Goal: Transaction & Acquisition: Purchase product/service

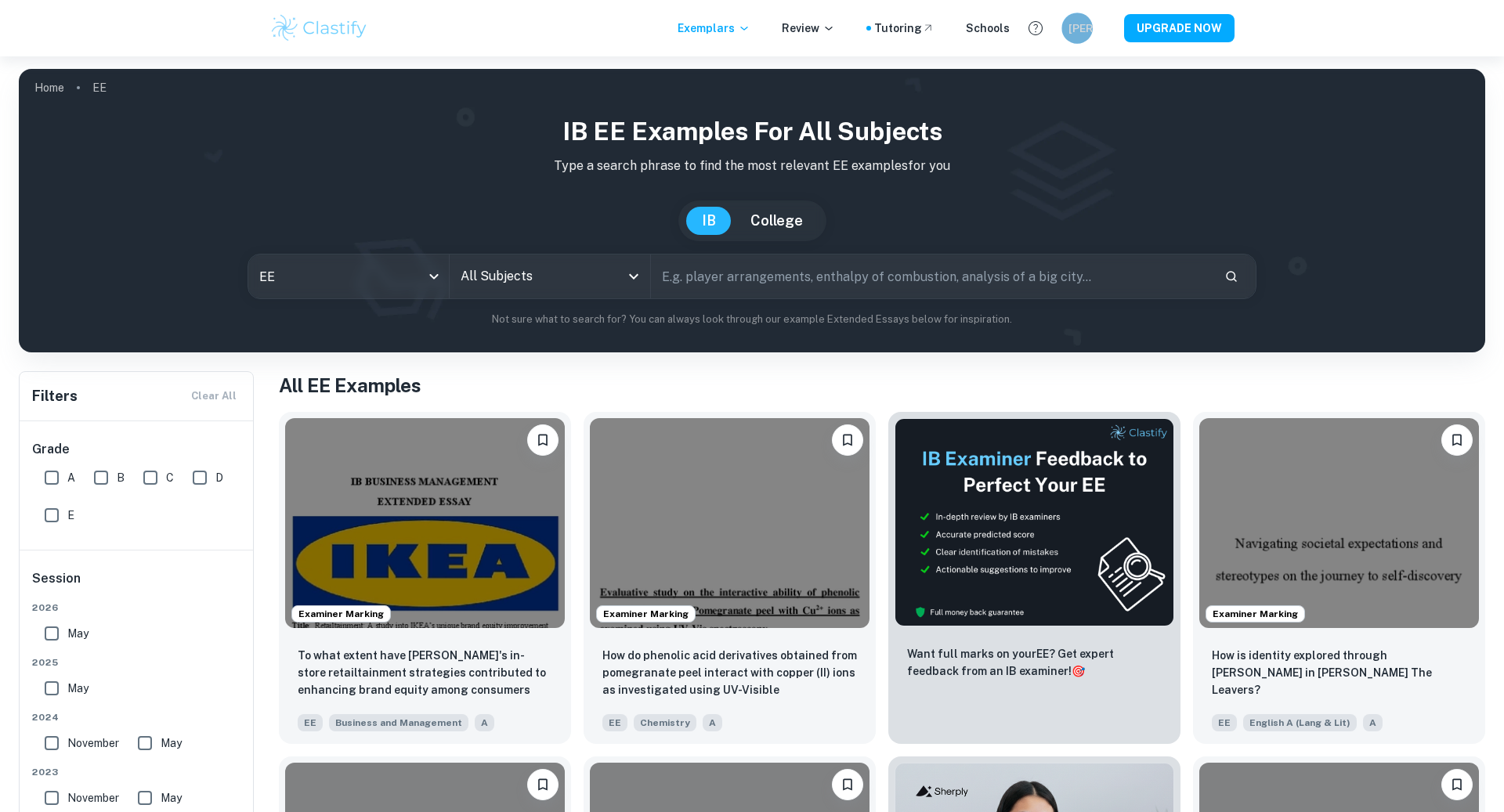
click at [1077, 26] on h6 "[PERSON_NAME]" at bounding box center [1077, 28] width 18 height 18
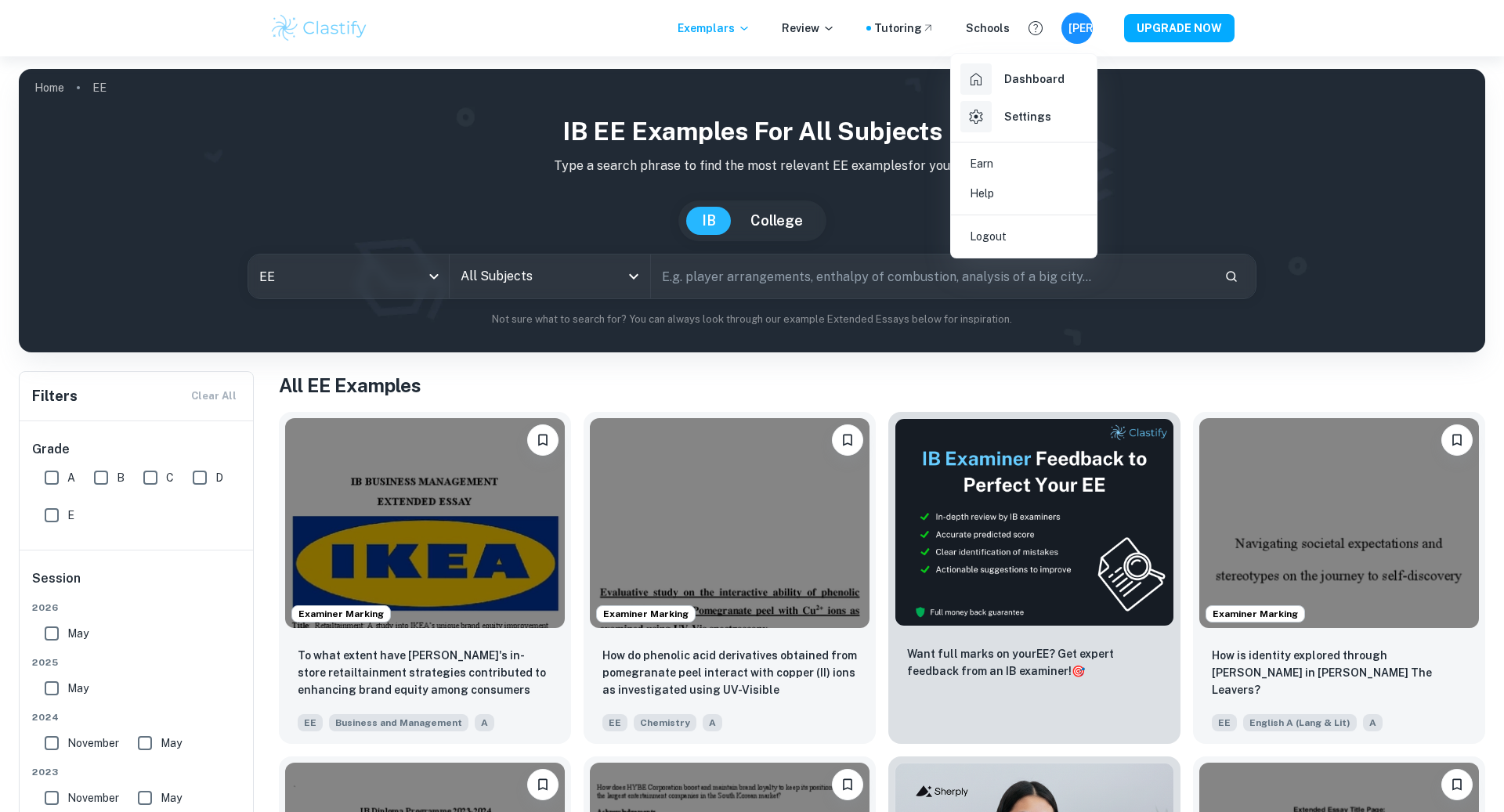
click at [311, 38] on div at bounding box center [752, 406] width 1504 height 812
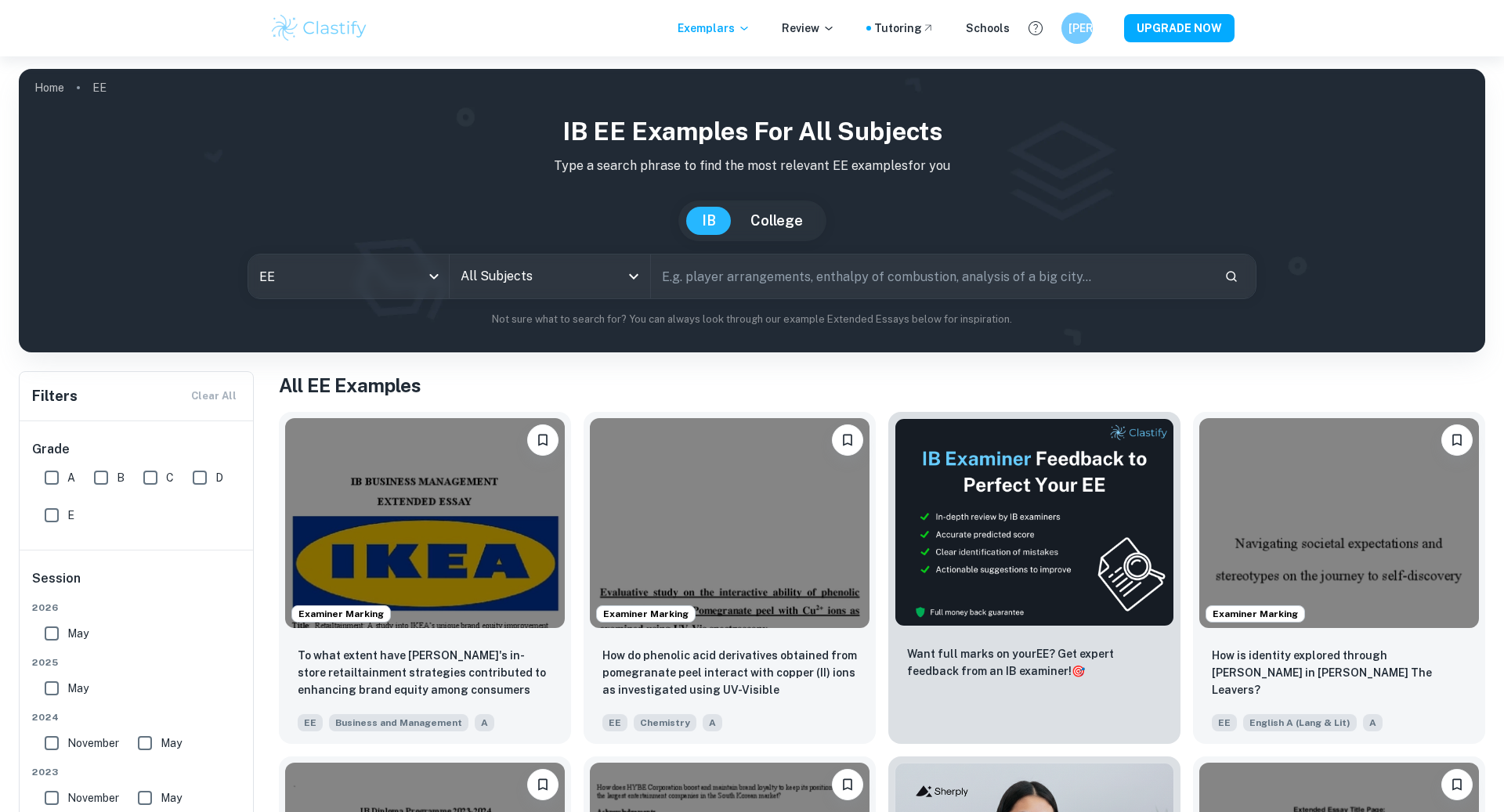
click at [804, 17] on div "Exemplars Review Tutoring Schools JO UPGRADE NOW" at bounding box center [752, 28] width 1003 height 31
click at [808, 22] on p "Review" at bounding box center [808, 28] width 54 height 18
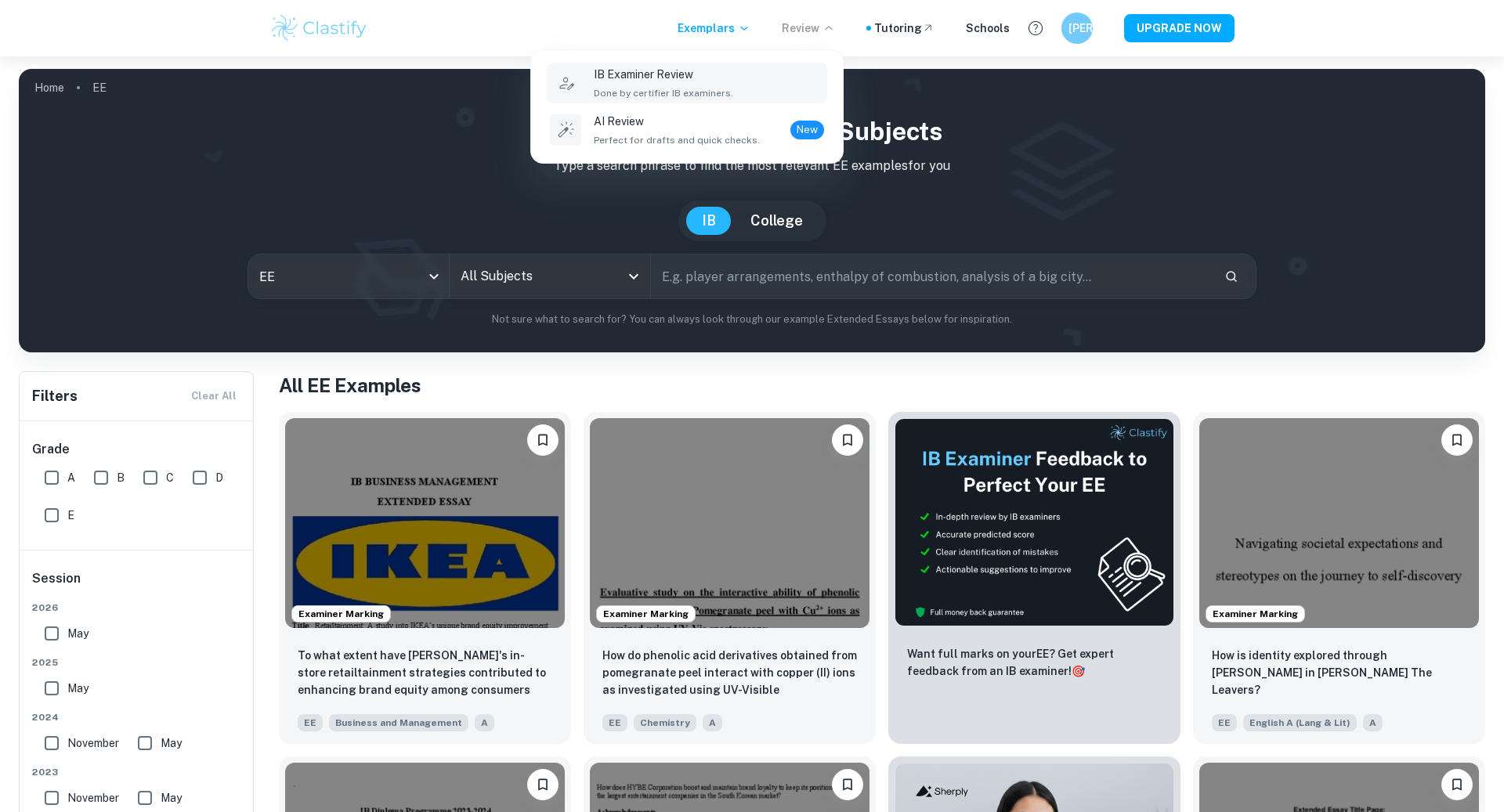
click at [752, 85] on div "IB Examiner Review Done by certifier IB examiners." at bounding box center [709, 82] width 231 height 34
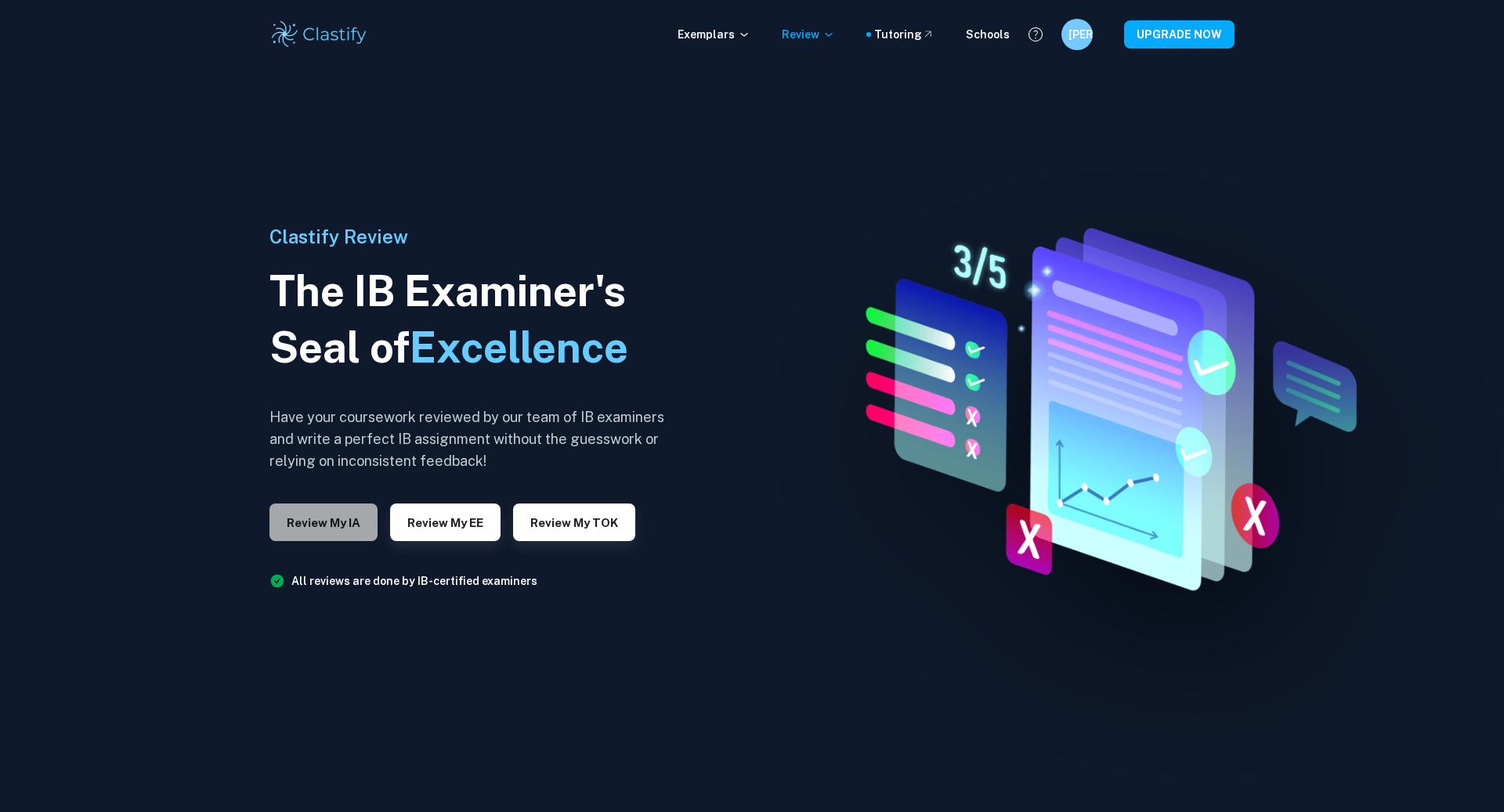
click at [323, 529] on button "Review my IA" at bounding box center [323, 522] width 108 height 38
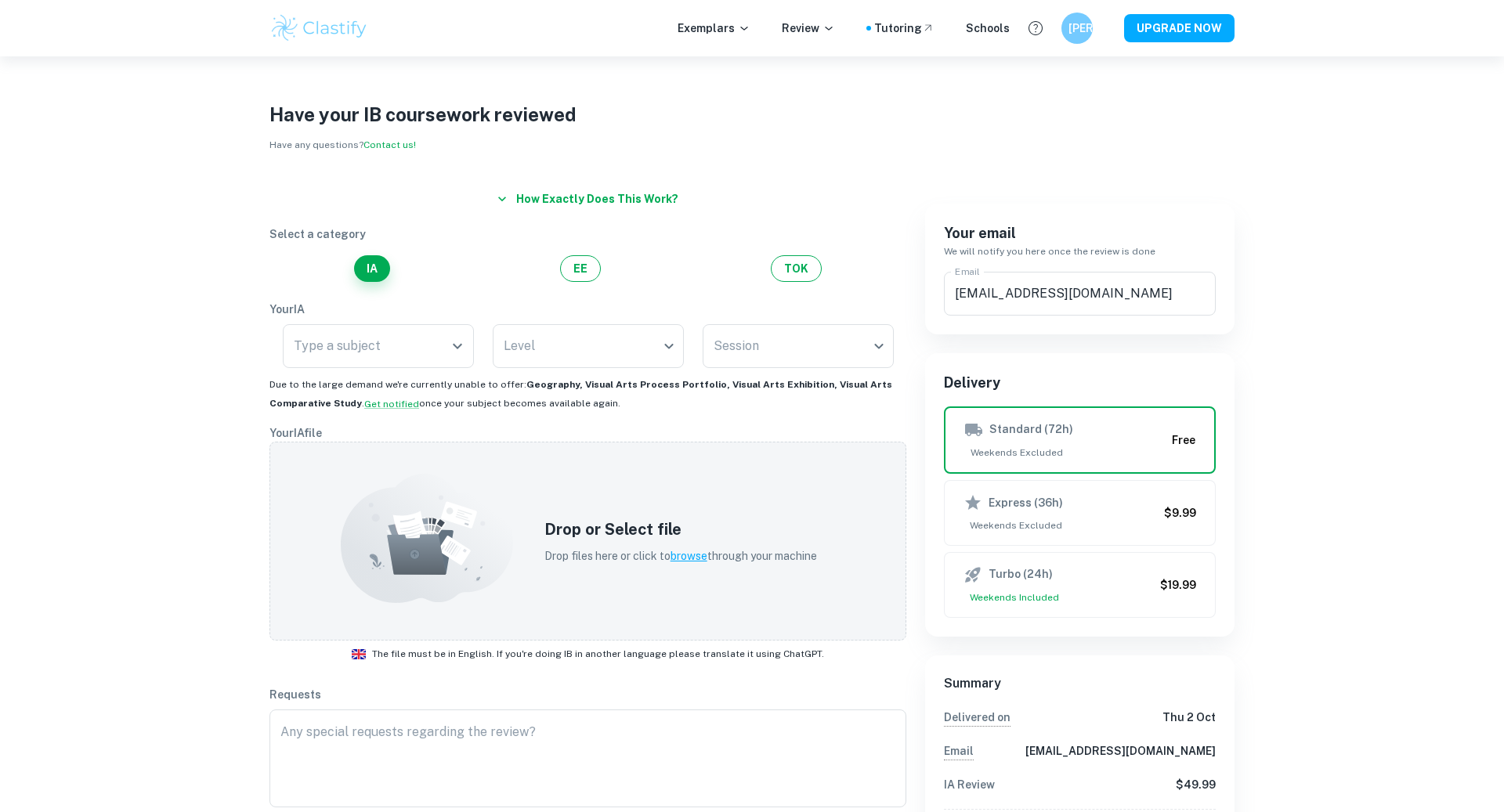
click at [1057, 28] on div "Exemplars Review Tutoring Schools JO UPGRADE NOW" at bounding box center [752, 28] width 1003 height 31
click at [1072, 32] on h6 "[PERSON_NAME]" at bounding box center [1077, 28] width 18 height 18
click at [884, 26] on div at bounding box center [752, 406] width 1504 height 812
click at [904, 33] on div "Tutoring" at bounding box center [904, 28] width 60 height 18
click at [708, 34] on p "Exemplars" at bounding box center [714, 28] width 73 height 18
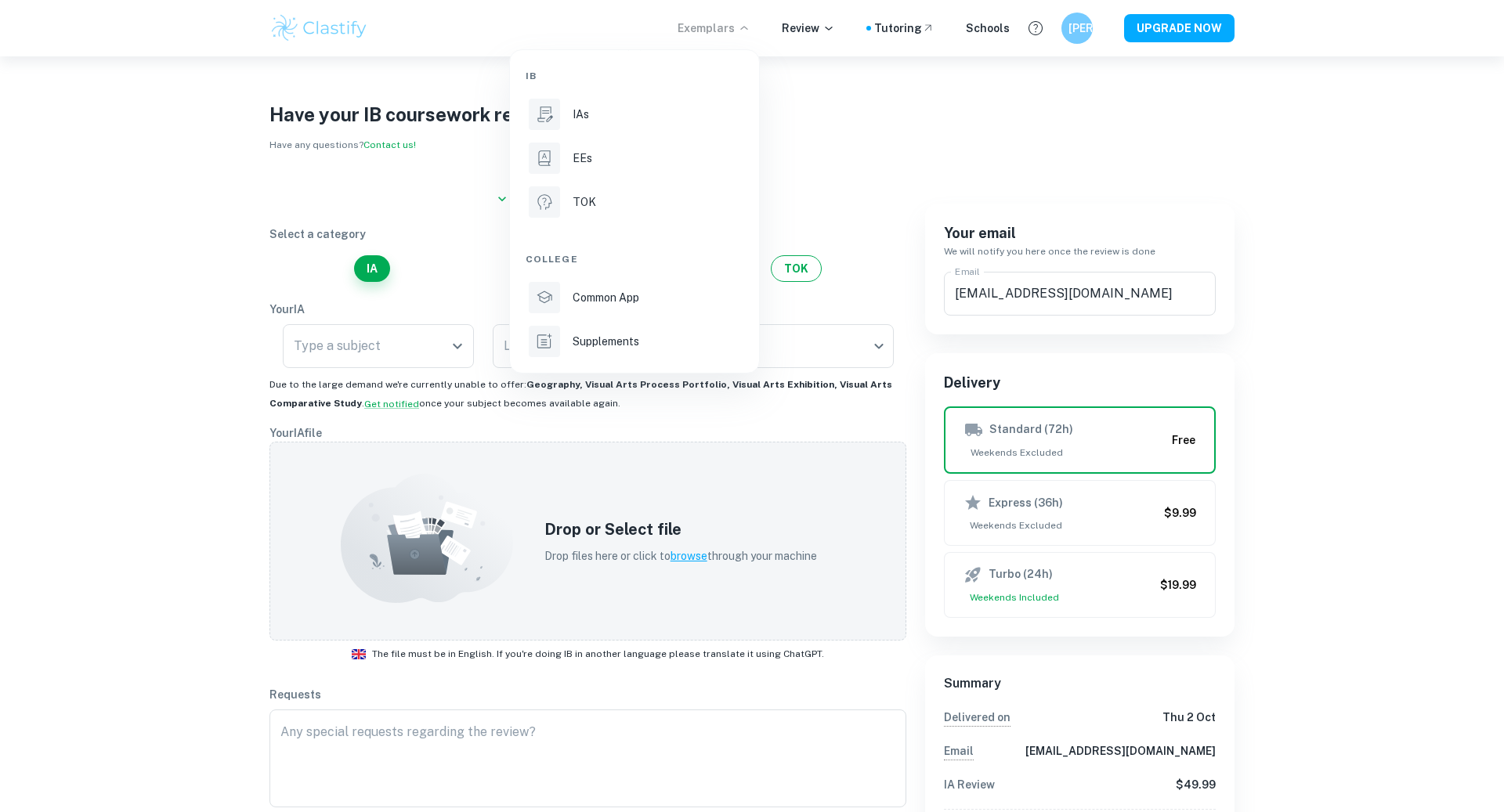
click at [346, 33] on div at bounding box center [752, 406] width 1504 height 812
click at [325, 26] on img at bounding box center [319, 28] width 99 height 31
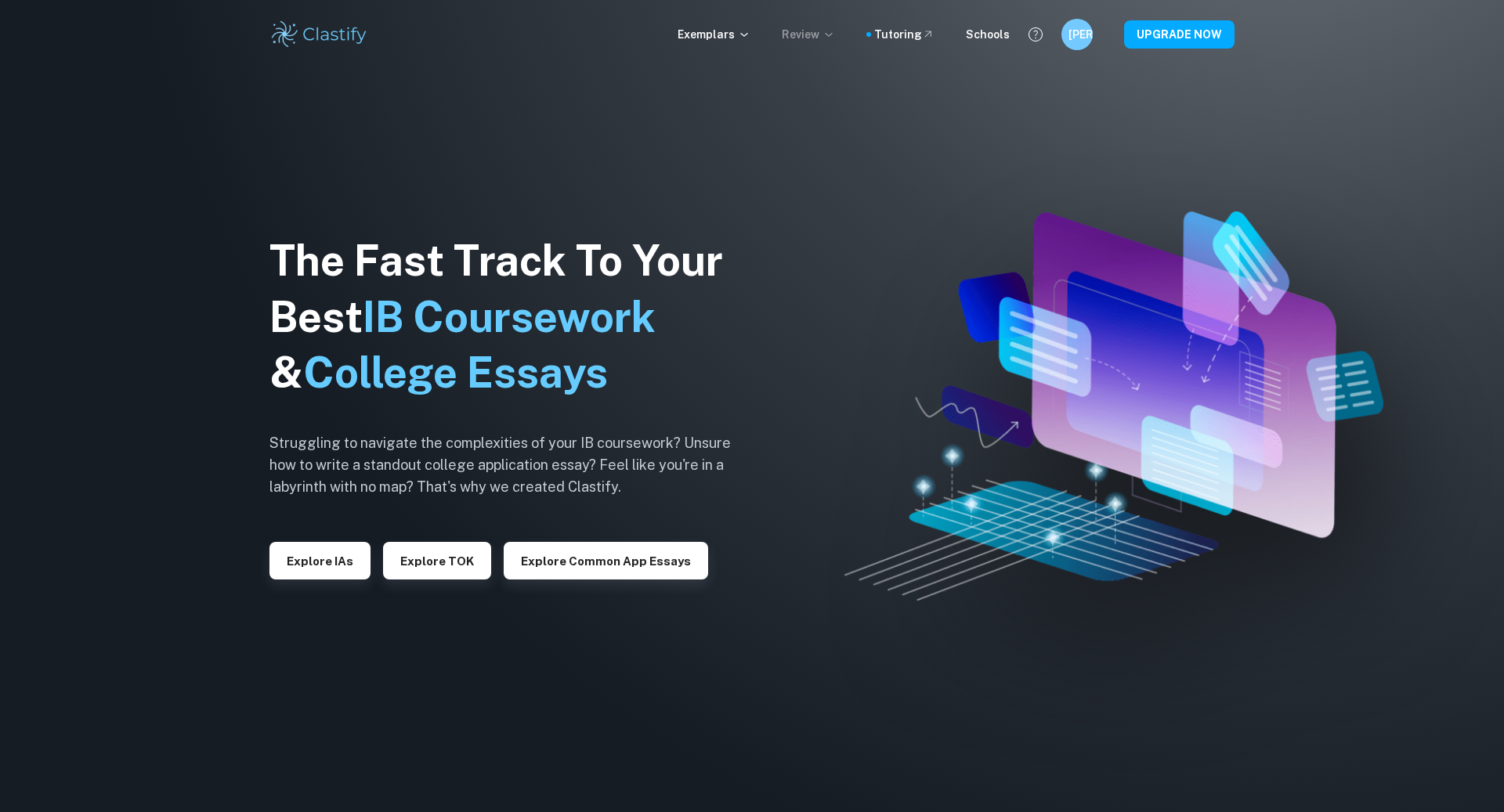
click at [819, 32] on p "Review" at bounding box center [808, 34] width 54 height 18
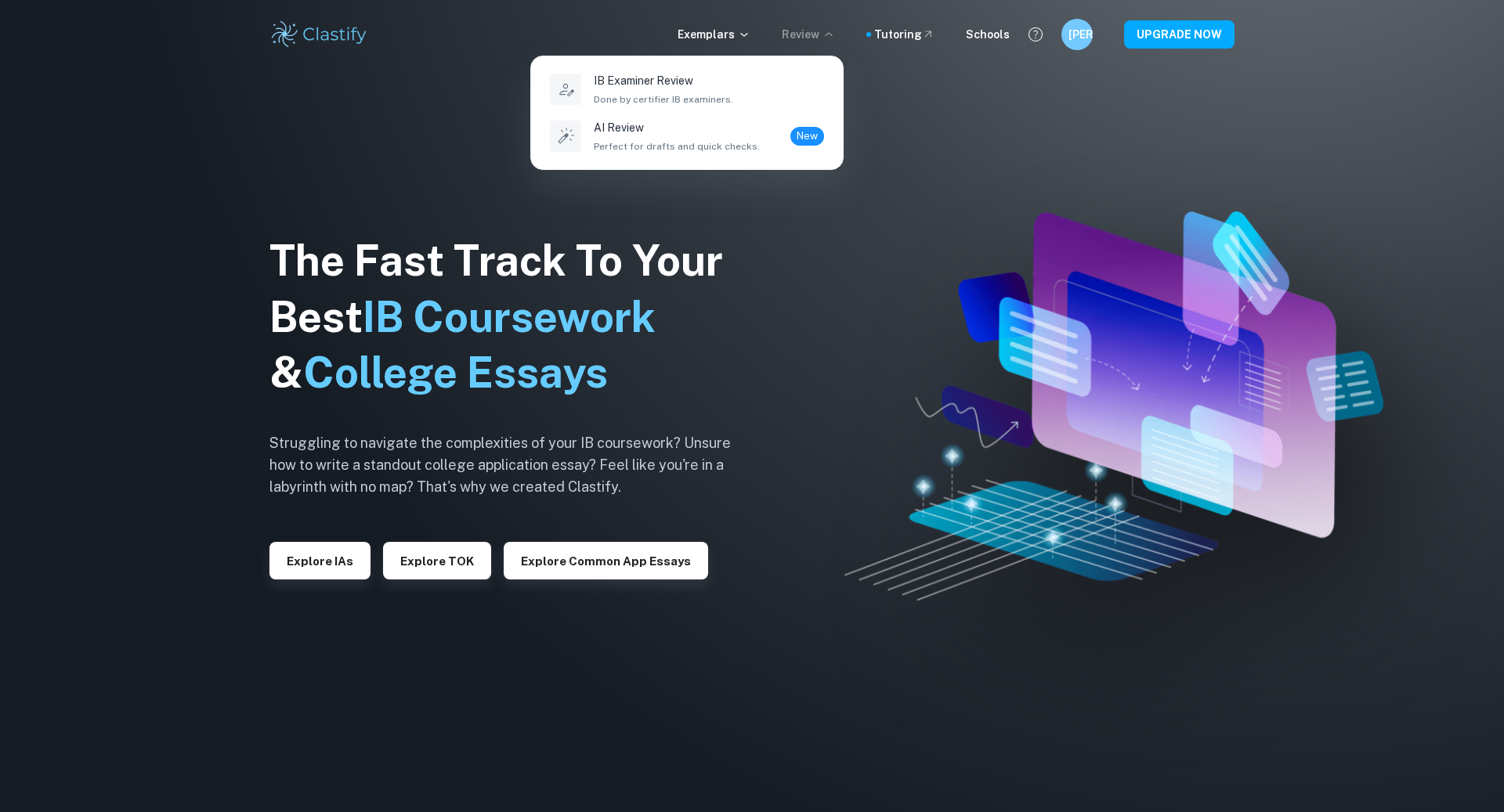
click at [819, 32] on div at bounding box center [752, 406] width 1504 height 812
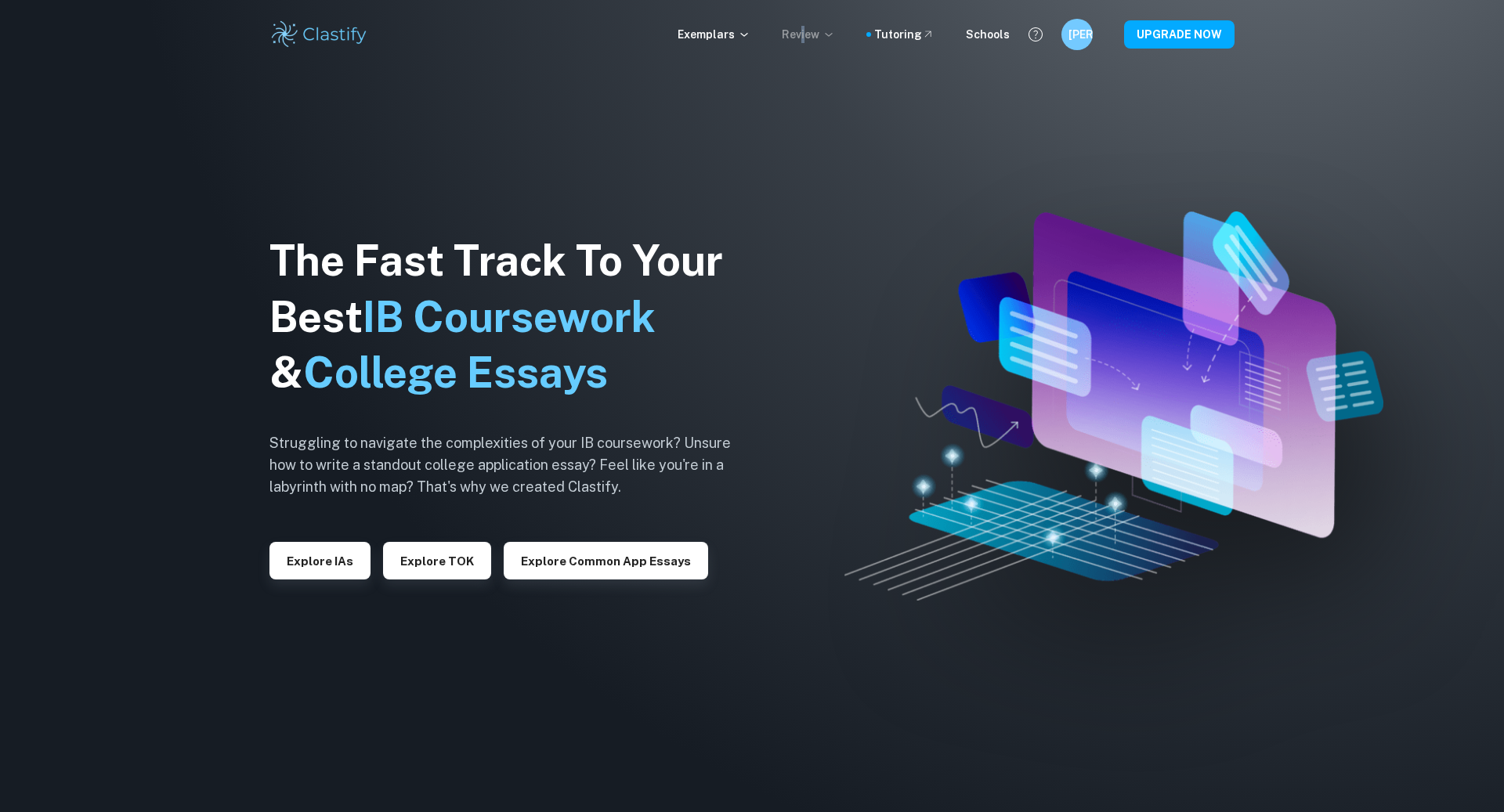
click at [812, 31] on p "Review" at bounding box center [808, 34] width 54 height 18
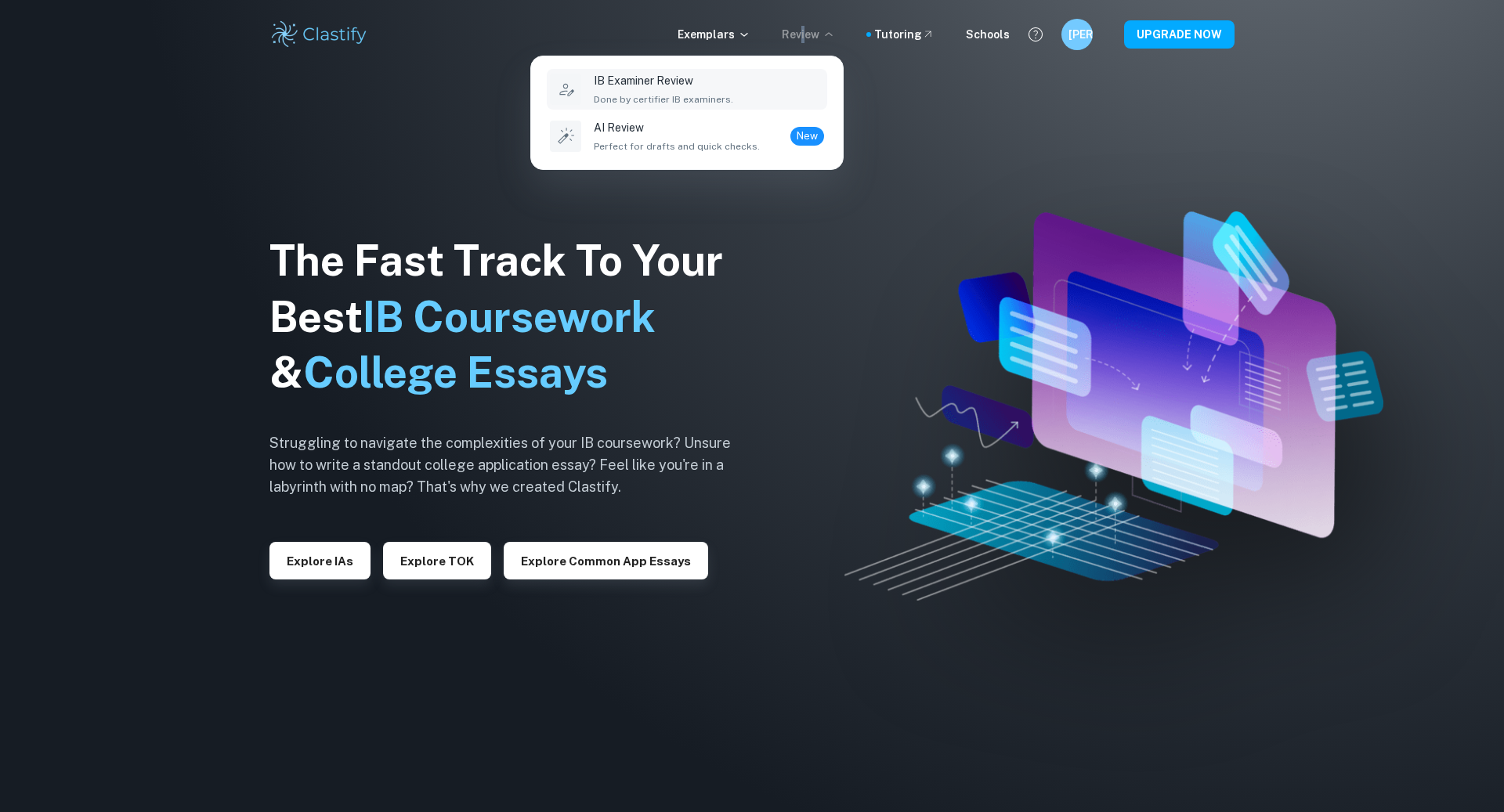
click at [732, 106] on div "IB Examiner Review Done by certifier IB examiners." at bounding box center [709, 89] width 231 height 34
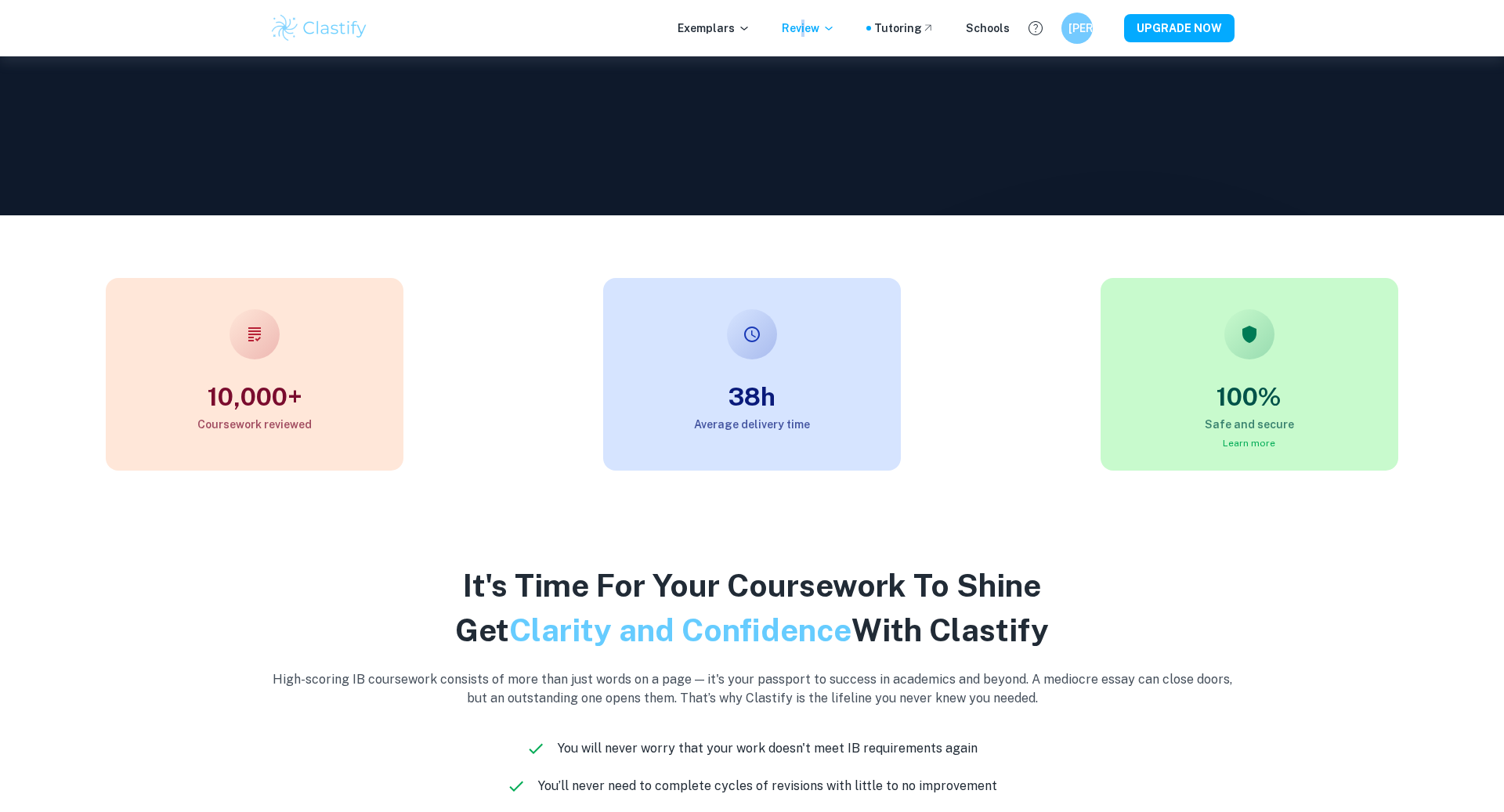
scroll to position [602, 0]
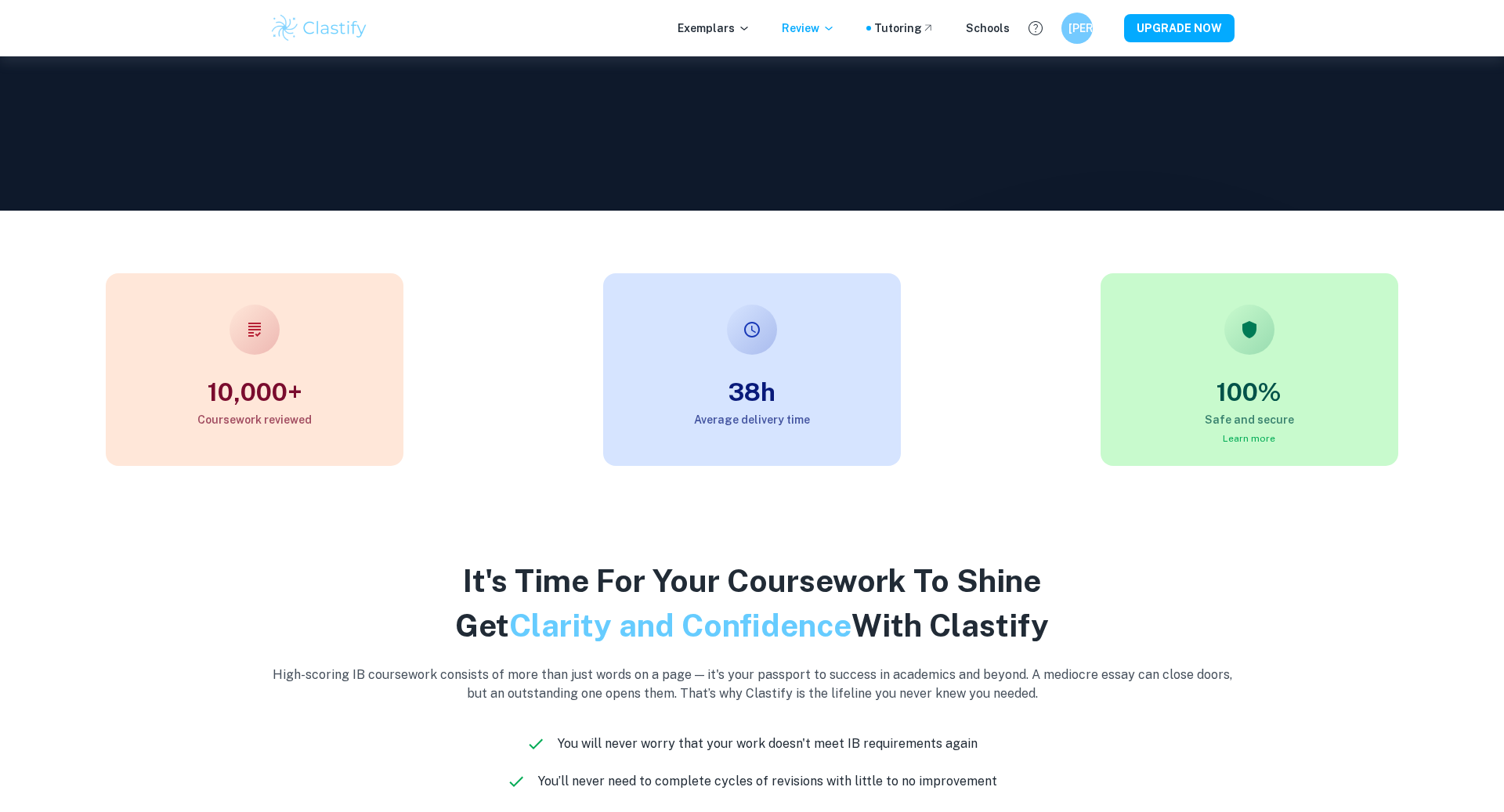
click at [697, 393] on h3 "38h" at bounding box center [752, 392] width 298 height 38
click at [740, 368] on div "38h Average delivery time" at bounding box center [752, 370] width 298 height 193
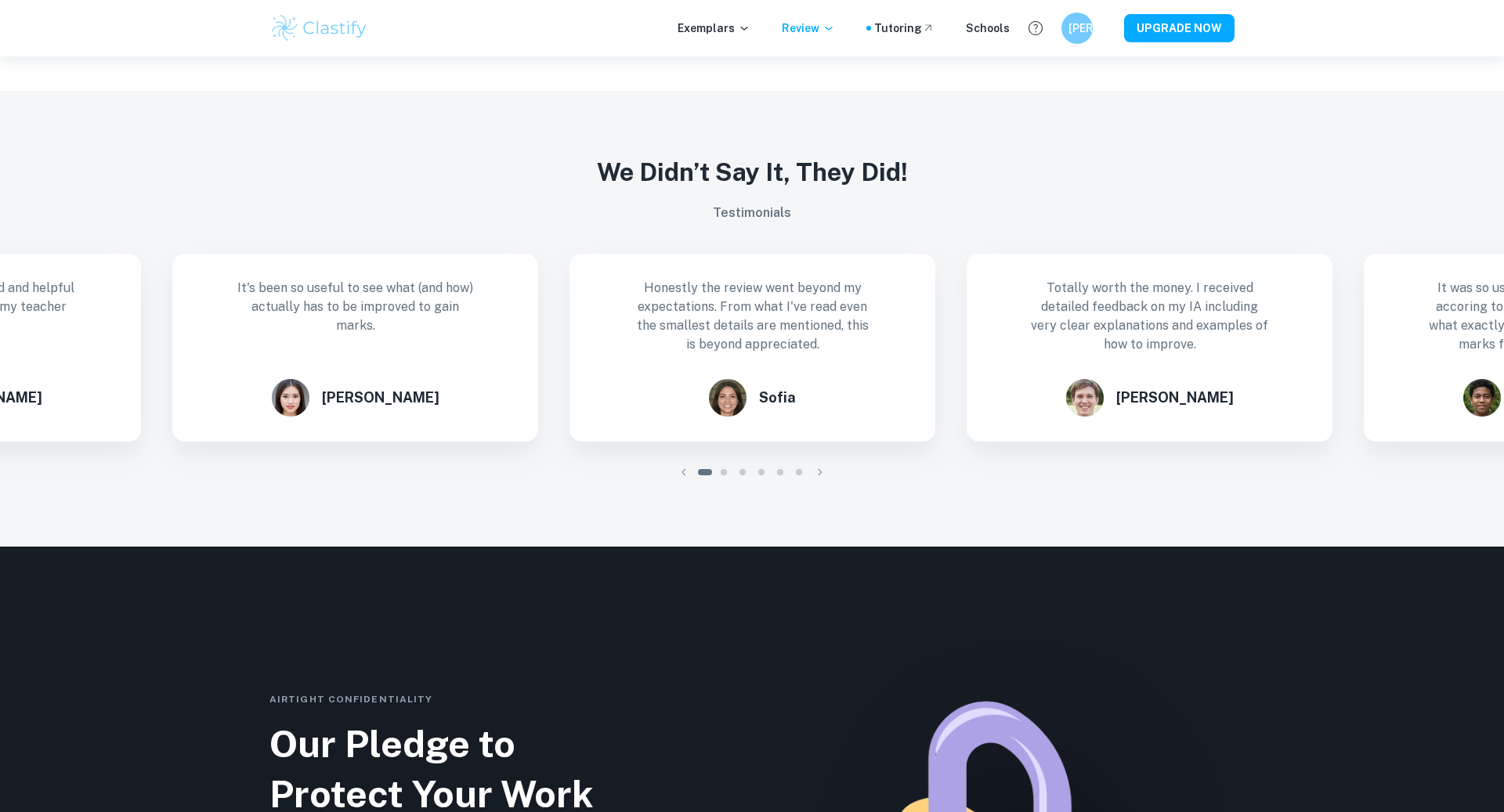
scroll to position [1621, 0]
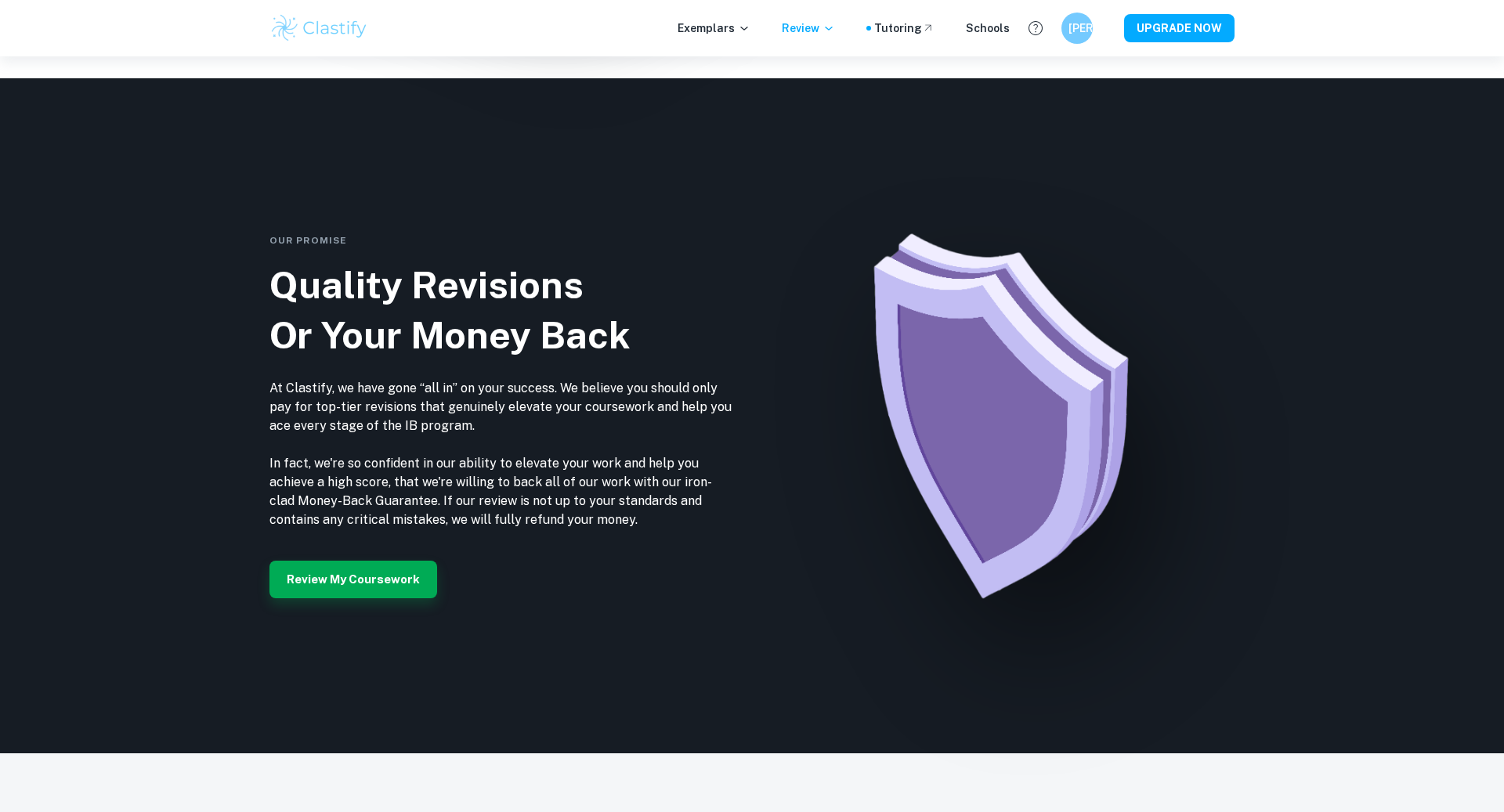
scroll to position [3436, 0]
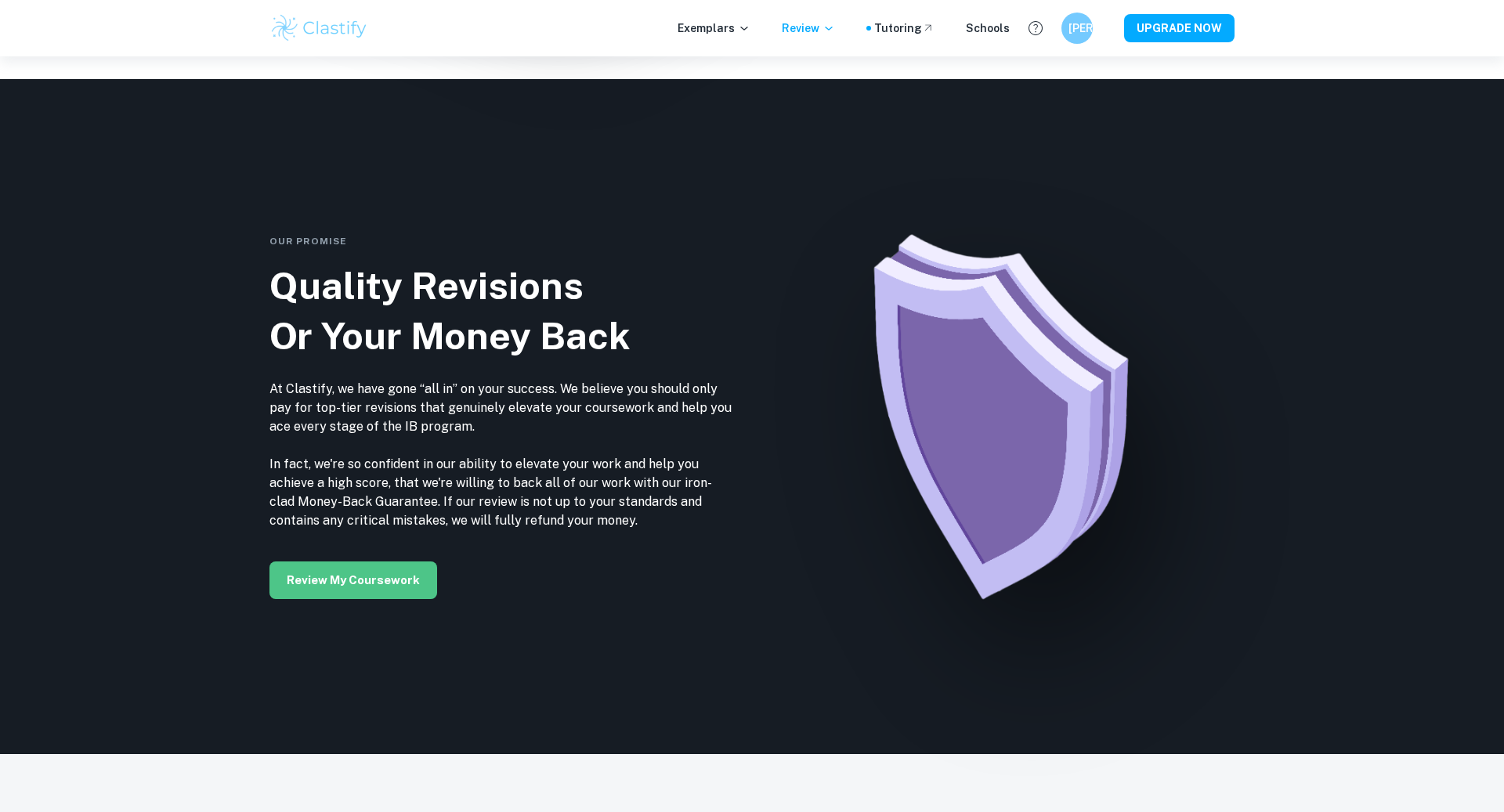
click at [388, 574] on button "Review my coursework" at bounding box center [353, 580] width 167 height 38
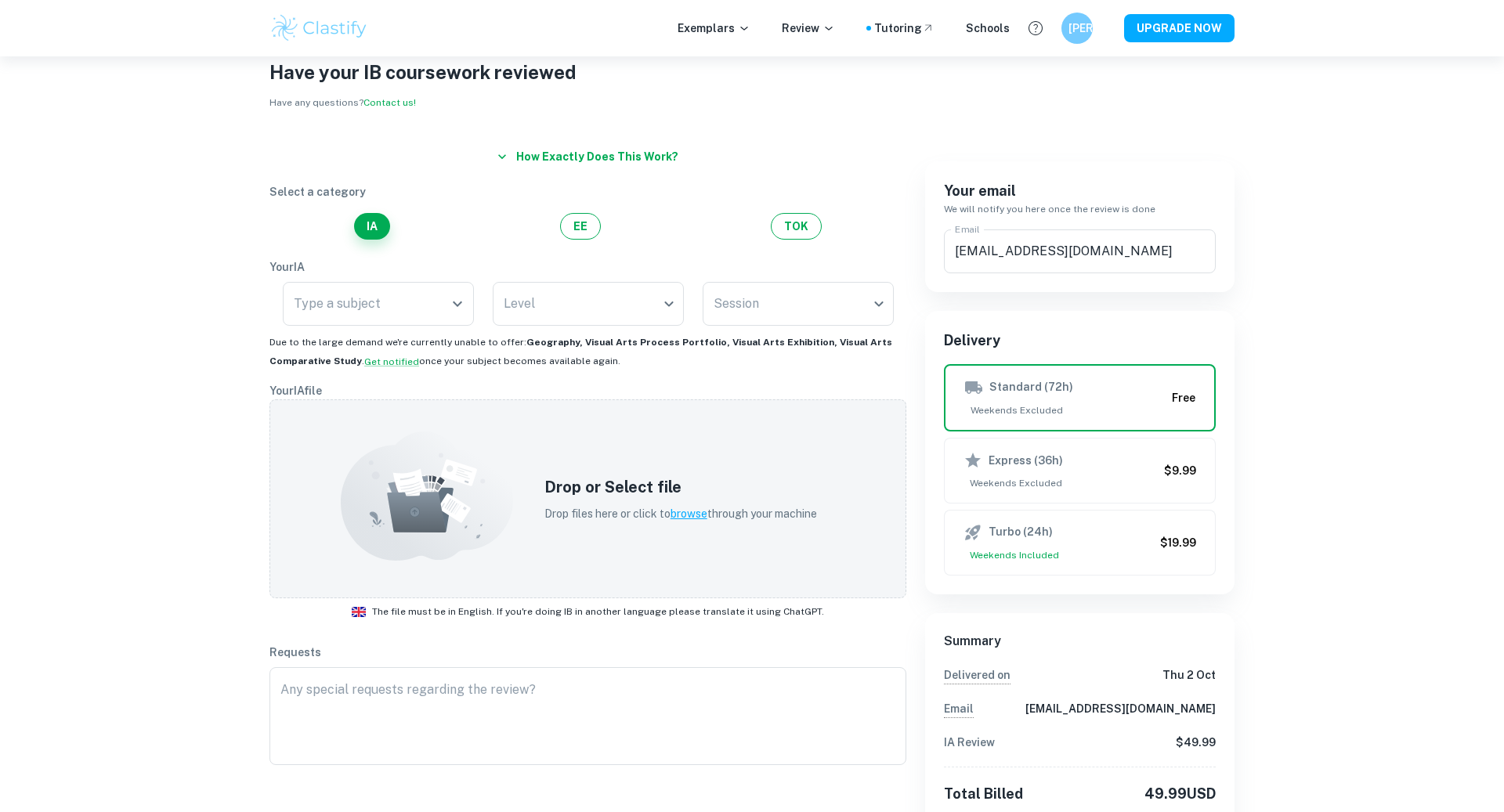
scroll to position [13, 0]
